Goal: Task Accomplishment & Management: Use online tool/utility

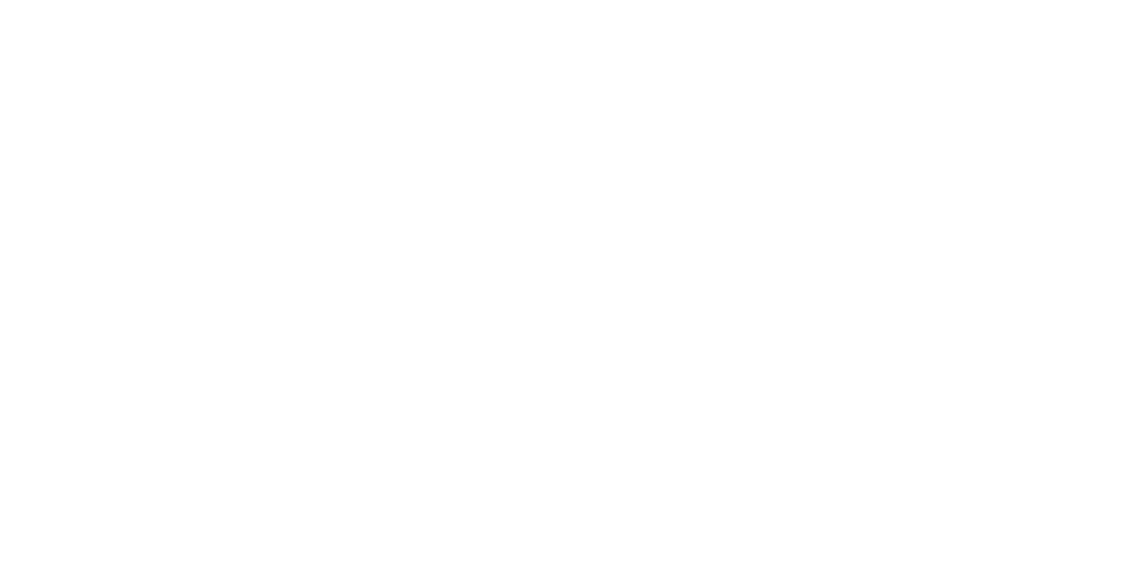
click at [165, 243] on div "Tracking" at bounding box center [140, 245] width 49 height 16
click at [741, 501] on button "button" at bounding box center [730, 503] width 22 height 22
type input "m"
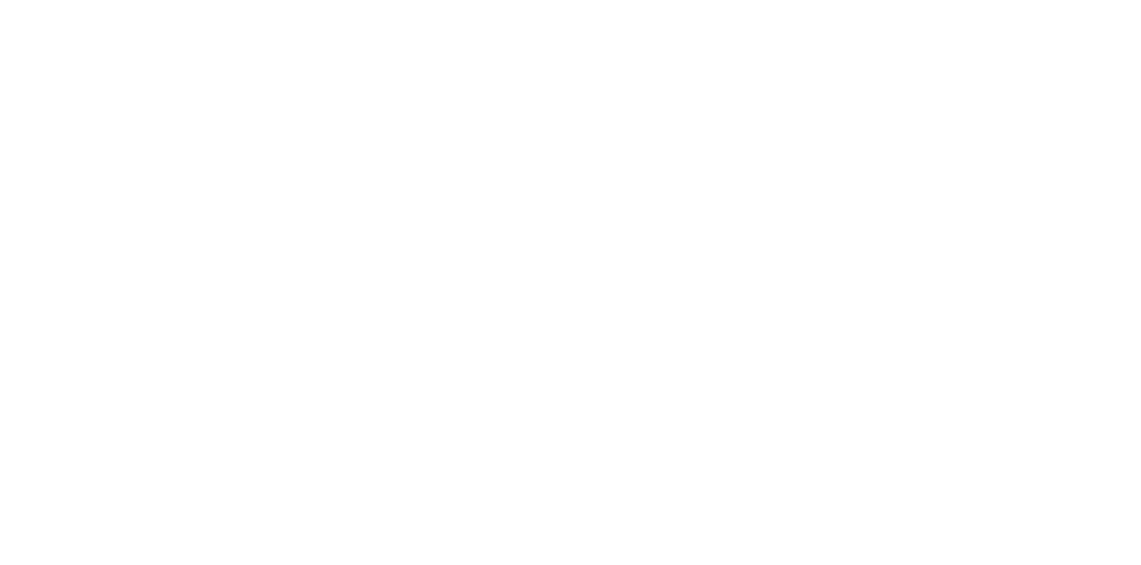
click at [563, 275] on button "Clock On" at bounding box center [514, 282] width 98 height 29
